Goal: Task Accomplishment & Management: Manage account settings

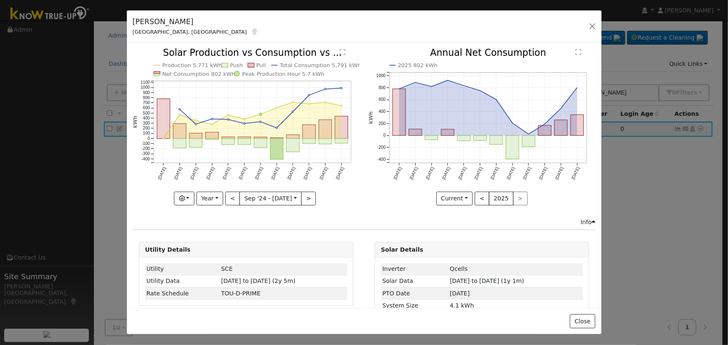
click at [586, 23] on div "[PERSON_NAME] Visalia, [GEOGRAPHIC_DATA] Default Account Default Account [STREE…" at bounding box center [364, 26] width 475 height 32
click at [592, 19] on div "[PERSON_NAME] Visalia, [GEOGRAPHIC_DATA] Default Account Default Account [STREE…" at bounding box center [364, 26] width 475 height 32
click at [592, 23] on button "button" at bounding box center [592, 26] width 12 height 12
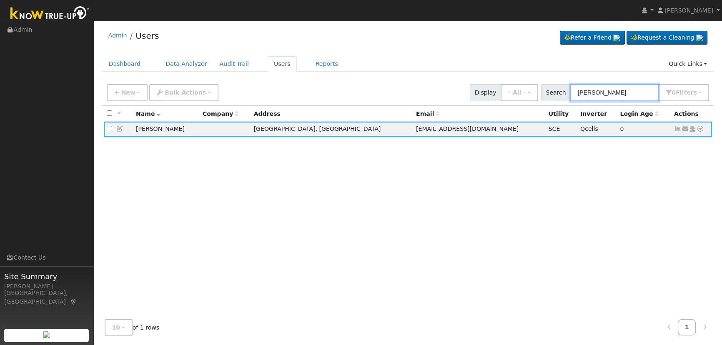
drag, startPoint x: 635, startPoint y: 91, endPoint x: 490, endPoint y: 86, distance: 144.8
click at [490, 86] on div "New Add User Quick Add Quick Connect Quick Convert Lead Bulk Actions Send Email…" at bounding box center [408, 91] width 606 height 20
paste input "[PERSON_NAME]"
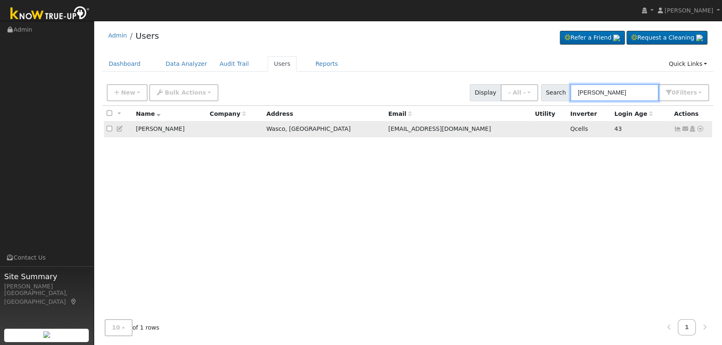
type input "[PERSON_NAME]"
click at [676, 132] on icon at bounding box center [678, 129] width 8 height 6
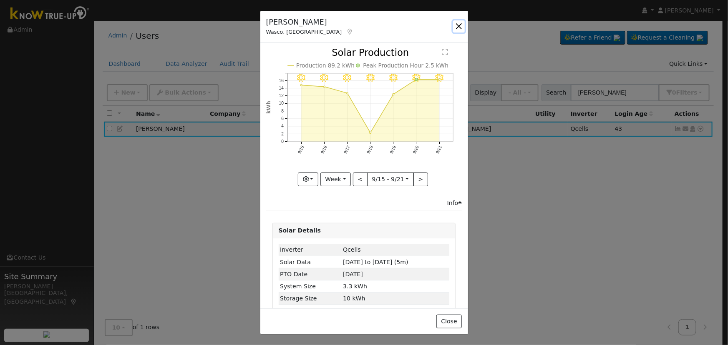
click at [457, 25] on button "button" at bounding box center [459, 26] width 12 height 12
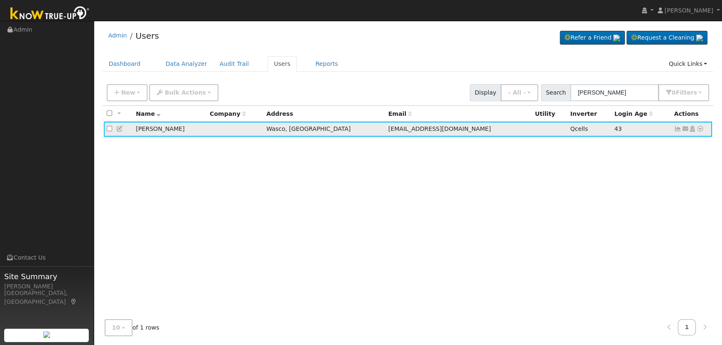
click at [678, 131] on icon at bounding box center [678, 129] width 8 height 6
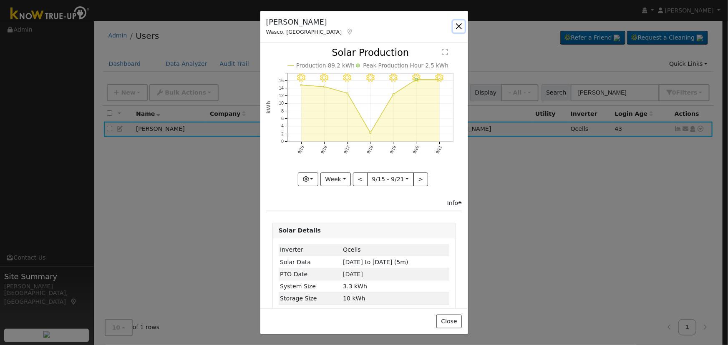
click at [459, 27] on button "button" at bounding box center [459, 26] width 12 height 12
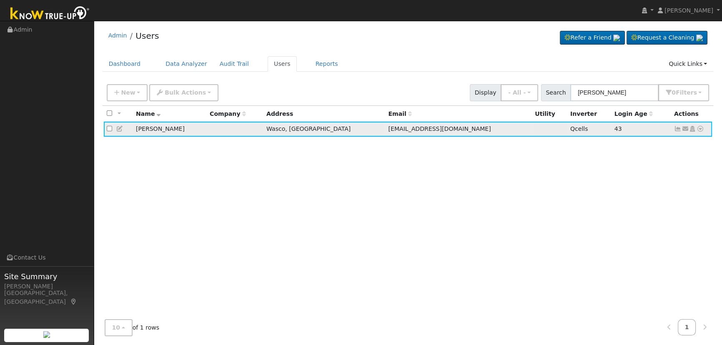
click at [677, 130] on icon at bounding box center [678, 129] width 8 height 6
